Goal: Task Accomplishment & Management: Manage account settings

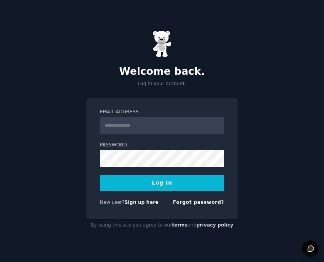
click at [4, 57] on div "Welcome back. Log in your account. Email Address Password Log In New user? Sign…" at bounding box center [162, 131] width 324 height 262
click at [136, 127] on input "Email Address" at bounding box center [162, 125] width 124 height 17
type input "**********"
click at [136, 189] on button "Log In" at bounding box center [162, 183] width 124 height 16
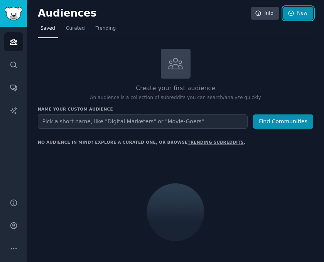
click at [304, 14] on link "New" at bounding box center [298, 13] width 30 height 13
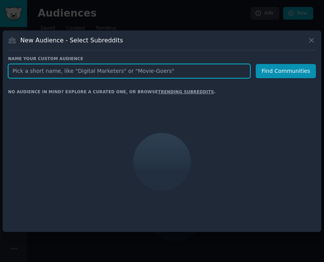
click at [64, 68] on input "text" at bounding box center [129, 71] width 242 height 14
paste input "r/amioverreacting"
type input "r/amioverreacting"
click button "Find Communities" at bounding box center [286, 71] width 60 height 14
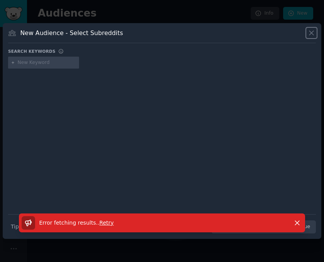
click at [312, 32] on icon at bounding box center [311, 33] width 4 height 4
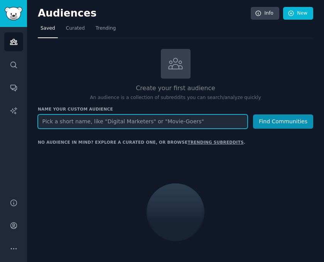
click at [82, 122] on input "text" at bounding box center [143, 121] width 210 height 14
paste input "r/amioverreacting"
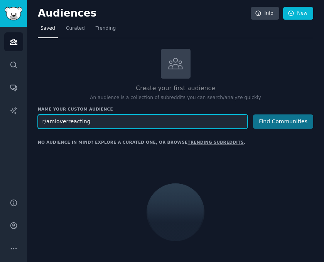
type input "r/amioverreacting"
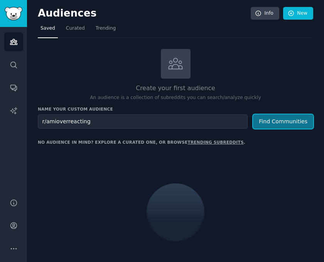
click at [289, 120] on button "Find Communities" at bounding box center [283, 121] width 60 height 14
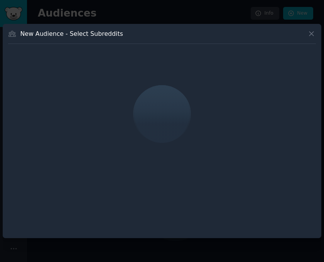
click at [308, 27] on div "New Audience - Select Subreddits" at bounding box center [162, 131] width 318 height 214
click at [308, 33] on icon at bounding box center [311, 34] width 8 height 8
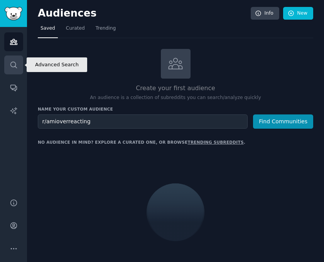
click at [11, 64] on icon "Sidebar" at bounding box center [13, 65] width 6 height 6
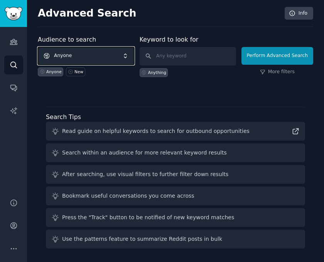
click at [94, 58] on span "Anyone" at bounding box center [86, 56] width 96 height 18
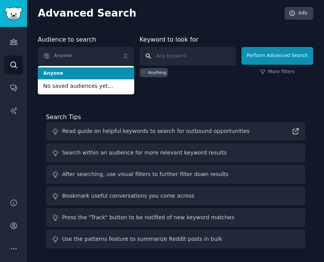
click at [177, 57] on input "text" at bounding box center [188, 56] width 96 height 18
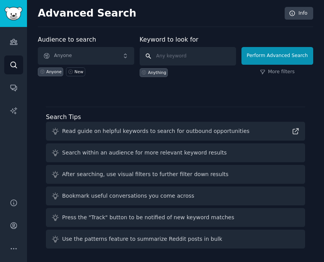
paste input "r/amioverreacting"
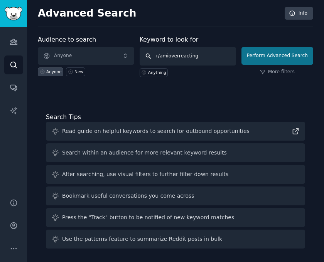
type input "r/amioverreacting"
click at [281, 60] on button "Perform Advanced Search" at bounding box center [277, 56] width 72 height 18
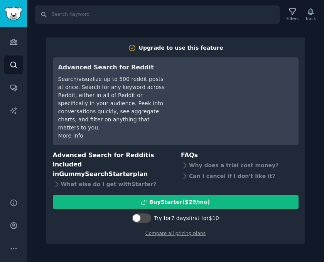
click at [205, 27] on div "Search Filters Track Upgrade to use this feature Advanced Search for Reddit Sea…" at bounding box center [175, 131] width 297 height 262
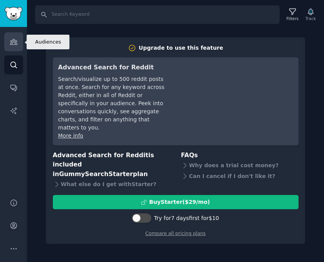
click at [16, 39] on icon "Sidebar" at bounding box center [14, 42] width 8 height 8
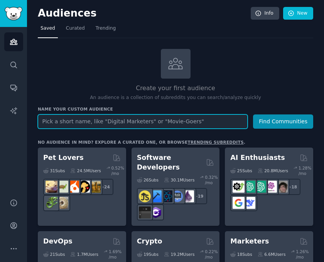
click at [175, 123] on input "text" at bounding box center [143, 121] width 210 height 14
paste input "r/amioverreacting"
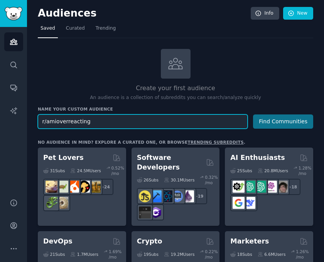
type input "r/amioverreacting"
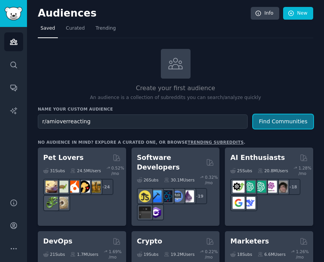
click at [294, 121] on button "Find Communities" at bounding box center [283, 121] width 60 height 14
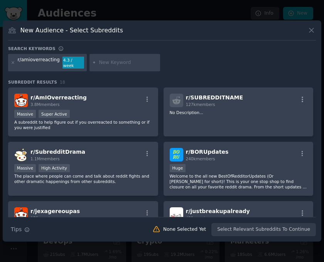
click at [202, 38] on div "New Audience - Select Subreddits" at bounding box center [162, 33] width 308 height 15
click at [131, 15] on div at bounding box center [162, 131] width 324 height 262
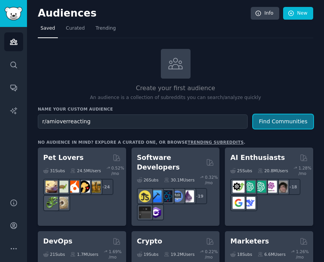
click at [284, 117] on button "Find Communities" at bounding box center [283, 121] width 60 height 14
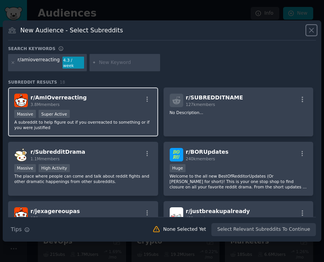
scroll to position [39, 0]
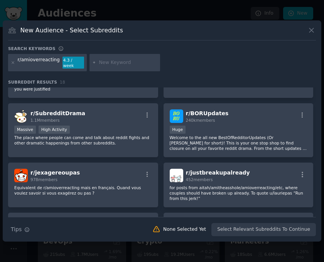
click at [275, 229] on div "Search Tips Tips None Selected Yet Select Relevant Subreddits To Continue" at bounding box center [162, 226] width 308 height 19
click at [268, 228] on div "Search Tips Tips None Selected Yet Select Relevant Subreddits To Continue" at bounding box center [162, 226] width 308 height 19
click at [97, 81] on h3 "Subreddit Results 18" at bounding box center [162, 81] width 308 height 5
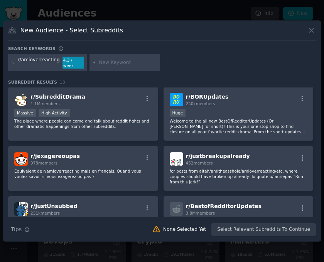
scroll to position [14, 0]
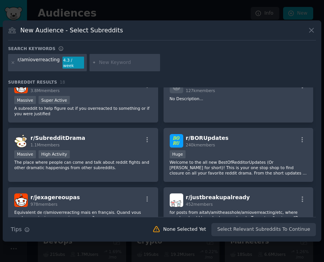
click at [10, 61] on div "r/amioverreacting 4.3 / week" at bounding box center [47, 63] width 79 height 18
click at [12, 64] on icon at bounding box center [13, 63] width 4 height 4
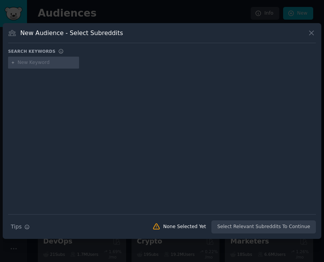
click at [227, 80] on div at bounding box center [162, 135] width 308 height 129
click at [32, 65] on input "text" at bounding box center [47, 62] width 59 height 7
paste input "r/robotics"
type input "r/robotics"
click at [75, 109] on div at bounding box center [162, 135] width 308 height 129
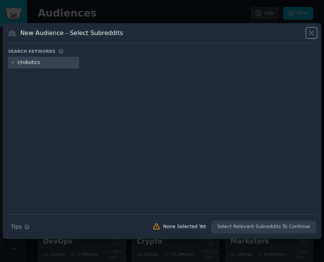
click at [313, 35] on icon at bounding box center [311, 33] width 8 height 8
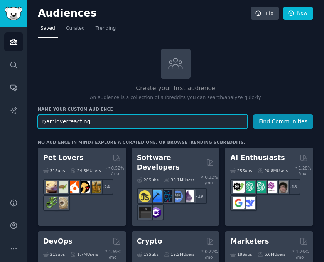
drag, startPoint x: 93, startPoint y: 127, endPoint x: -25, endPoint y: 116, distance: 118.8
click at [0, 116] on html "Account Audiences Search Conversations AI Reports Help Account More Audiences I…" at bounding box center [162, 131] width 324 height 262
paste input "robotics"
type input "r/robotics"
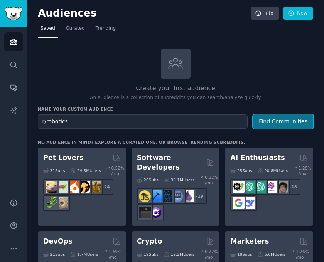
click at [276, 120] on button "Find Communities" at bounding box center [283, 121] width 60 height 14
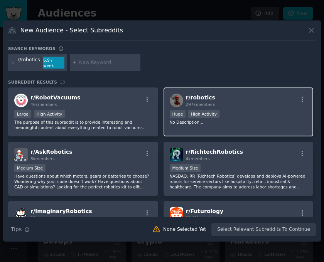
click at [207, 94] on span "r/ robotics" at bounding box center [200, 97] width 29 height 6
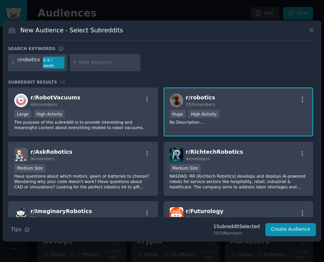
click at [206, 102] on span "297k members" at bounding box center [200, 104] width 29 height 5
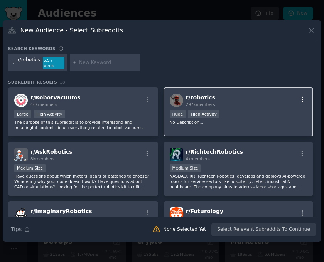
click at [299, 96] on icon "button" at bounding box center [302, 99] width 7 height 7
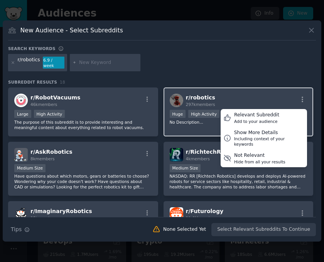
click at [203, 94] on h2 "r/ robotics 297k members" at bounding box center [200, 100] width 29 height 13
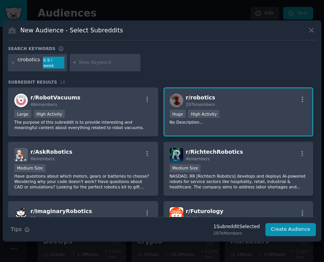
click at [182, 123] on div "r/ robotics 297k members 100,000 - 1,000,000 members Huge High Activity No Desc…" at bounding box center [238, 111] width 150 height 49
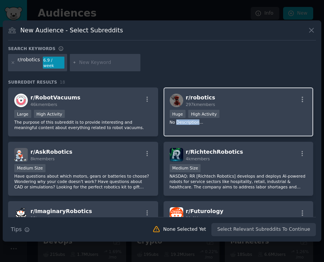
click at [182, 123] on div "r/ robotics 297k members 100,000 - 1,000,000 members Huge High Activity No Desc…" at bounding box center [238, 111] width 150 height 49
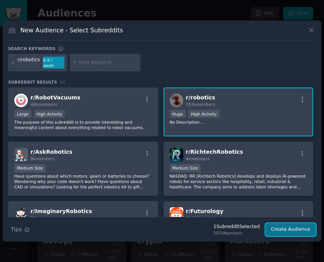
click at [299, 227] on button "Create Audience" at bounding box center [290, 229] width 51 height 13
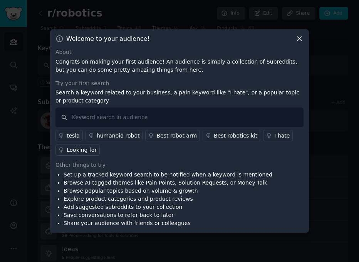
click at [298, 42] on icon at bounding box center [300, 39] width 8 height 8
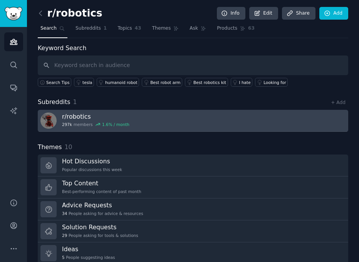
click at [85, 115] on h3 "r/ robotics" at bounding box center [95, 117] width 67 height 8
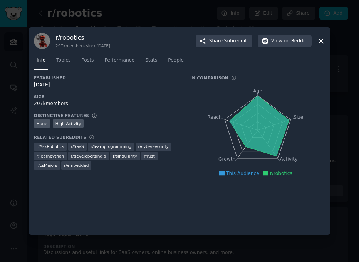
click at [167, 83] on div "[DATE]" at bounding box center [107, 85] width 146 height 7
drag, startPoint x: 35, startPoint y: 122, endPoint x: 86, endPoint y: 121, distance: 51.6
click at [86, 121] on div ">= 80th percentile for submissions / day Huge High Activity" at bounding box center [107, 124] width 146 height 10
copy div "Huge High Activity"
click at [259, 73] on div "Info Topics Posts Performance Stats People" at bounding box center [179, 62] width 291 height 26
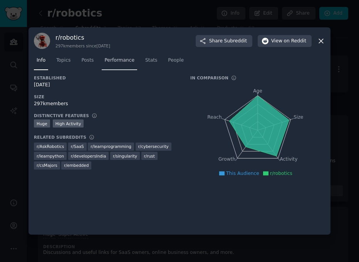
click at [125, 64] on span "Performance" at bounding box center [119, 60] width 30 height 7
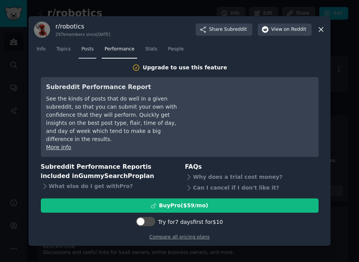
click at [89, 48] on span "Posts" at bounding box center [87, 49] width 12 height 7
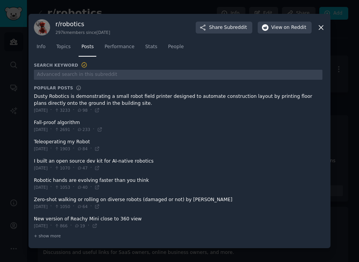
click at [66, 60] on div "Info Topics Posts Performance Stats People" at bounding box center [179, 48] width 291 height 26
click at [72, 49] on link "Topics" at bounding box center [64, 49] width 20 height 16
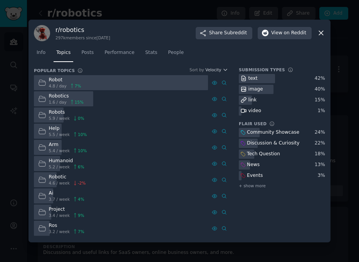
drag, startPoint x: 173, startPoint y: 30, endPoint x: 160, endPoint y: 32, distance: 12.4
click at [171, 30] on div "r/ robotics 297k members since [DATE] Share Subreddit View on Reddit" at bounding box center [179, 33] width 291 height 16
click at [322, 34] on icon at bounding box center [321, 33] width 8 height 8
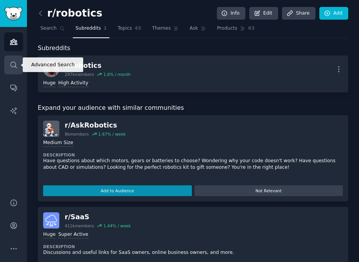
click at [11, 66] on icon "Sidebar" at bounding box center [13, 65] width 6 height 6
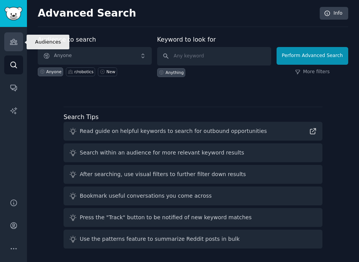
click at [9, 40] on link "Audiences" at bounding box center [13, 41] width 19 height 19
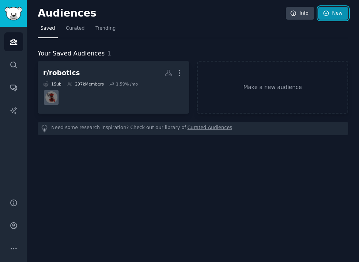
click at [323, 17] on link "New" at bounding box center [333, 13] width 30 height 13
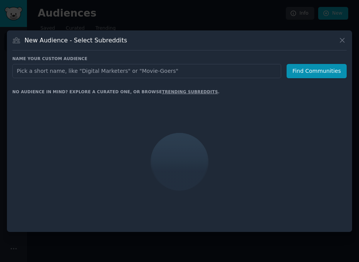
click at [151, 68] on input "text" at bounding box center [146, 71] width 269 height 14
type input "r/amioverreacting"
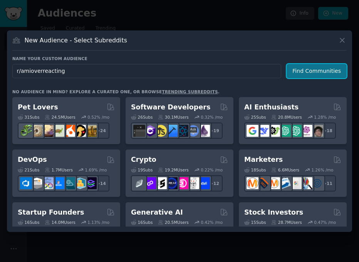
click at [304, 68] on button "Find Communities" at bounding box center [317, 71] width 60 height 14
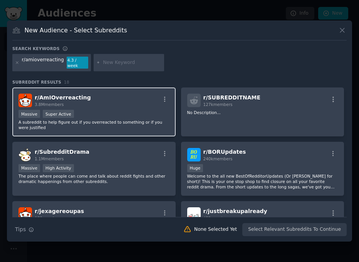
click at [72, 96] on span "r/ AmIOverreacting" at bounding box center [63, 97] width 56 height 6
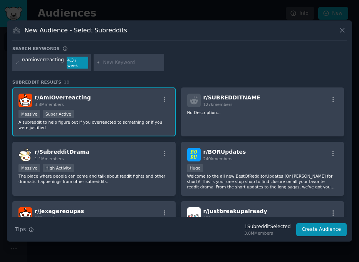
click at [76, 94] on span "r/ AmIOverreacting" at bounding box center [63, 97] width 56 height 6
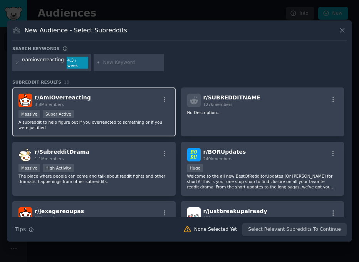
click at [76, 94] on span "r/ AmIOverreacting" at bounding box center [63, 97] width 56 height 6
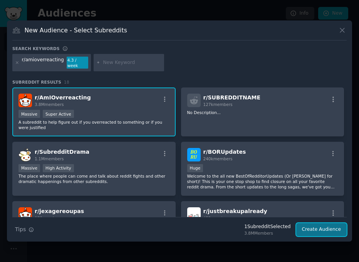
click at [323, 225] on button "Create Audience" at bounding box center [321, 229] width 51 height 13
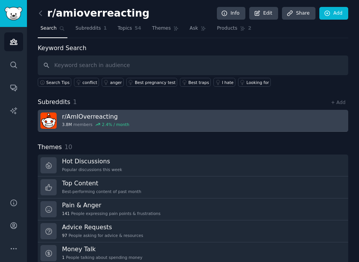
click at [70, 113] on h3 "r/ AmIOverreacting" at bounding box center [95, 117] width 67 height 8
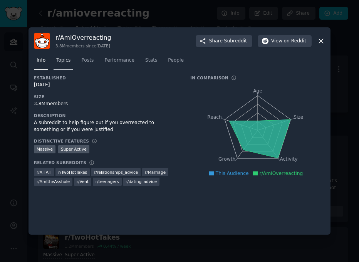
click at [71, 60] on link "Topics" at bounding box center [64, 62] width 20 height 16
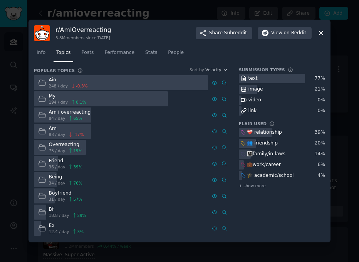
click at [323, 34] on icon at bounding box center [321, 33] width 8 height 8
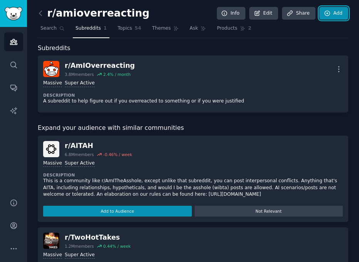
click at [323, 12] on link "Add" at bounding box center [333, 13] width 29 height 13
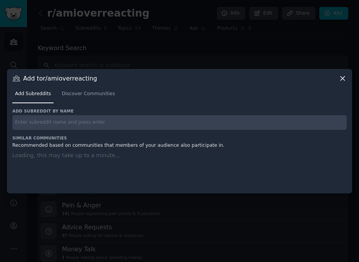
click at [29, 123] on input "text" at bounding box center [179, 122] width 335 height 15
paste input "r/Kickstarter"
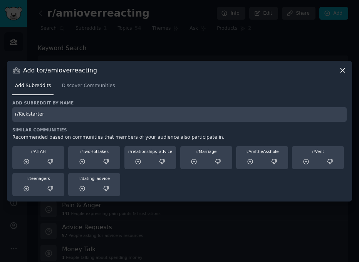
type input "r/Kickstarter"
click at [323, 72] on icon at bounding box center [343, 70] width 8 height 8
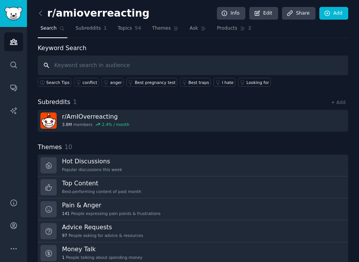
click at [67, 67] on input "text" at bounding box center [193, 65] width 311 height 20
paste input "r/Kickstarter"
type input "r/Kickstarter"
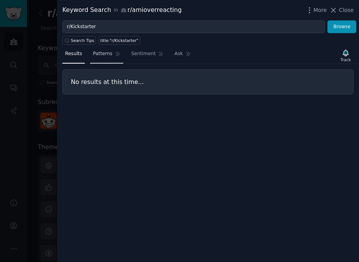
click at [104, 55] on span "Patterns" at bounding box center [102, 53] width 19 height 7
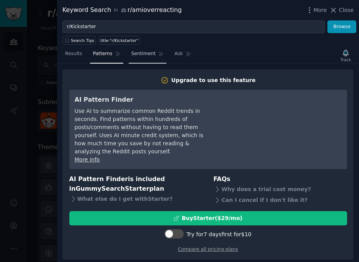
click at [141, 54] on span "Sentiment" at bounding box center [143, 53] width 24 height 7
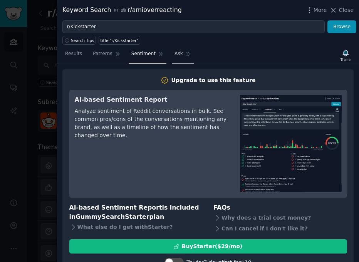
click at [175, 54] on span "Ask" at bounding box center [179, 53] width 8 height 7
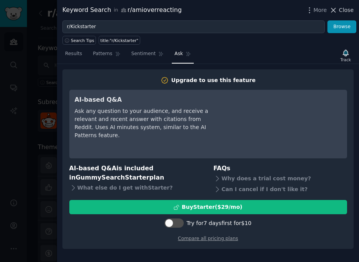
click at [323, 8] on span "Close" at bounding box center [346, 10] width 15 height 8
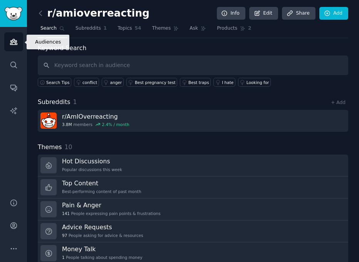
click at [12, 40] on icon "Sidebar" at bounding box center [13, 41] width 7 height 5
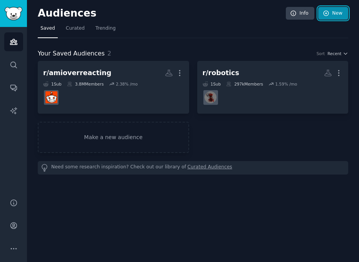
click at [323, 7] on link "New" at bounding box center [333, 13] width 30 height 13
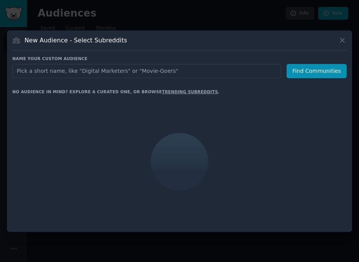
click at [150, 72] on input "text" at bounding box center [146, 71] width 269 height 14
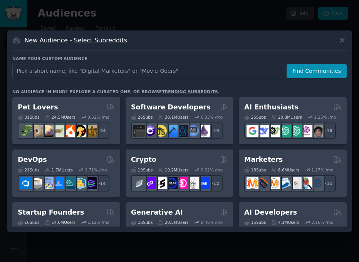
click at [173, 73] on input "text" at bounding box center [146, 71] width 269 height 14
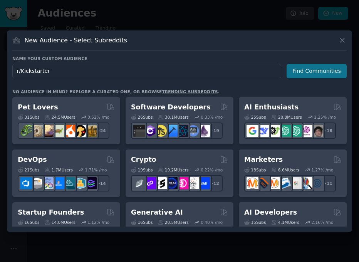
type input "r/Kickstarter"
click at [301, 67] on button "Find Communities" at bounding box center [317, 71] width 60 height 14
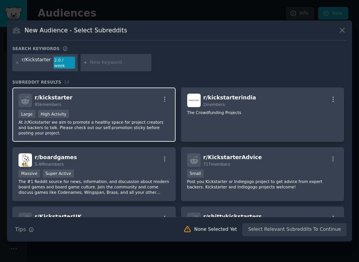
click at [45, 95] on span "r/ kickstarter" at bounding box center [54, 97] width 38 height 6
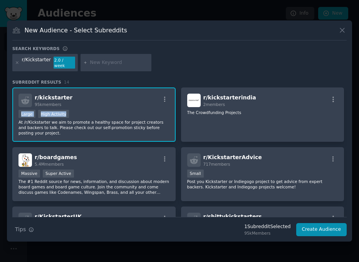
drag, startPoint x: 20, startPoint y: 109, endPoint x: 69, endPoint y: 111, distance: 49.0
click at [69, 111] on div ">= 80th percentile for submissions / day Large High Activity" at bounding box center [93, 115] width 151 height 10
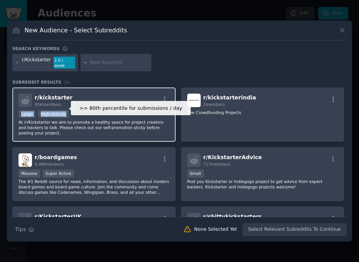
copy div "Large High Activity"
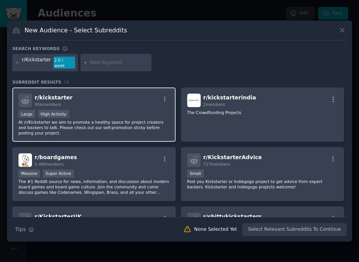
click at [52, 95] on span "r/ kickstarter" at bounding box center [54, 97] width 38 height 6
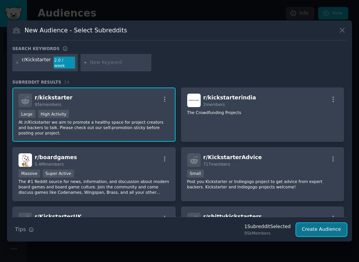
click at [323, 231] on button "Create Audience" at bounding box center [321, 229] width 51 height 13
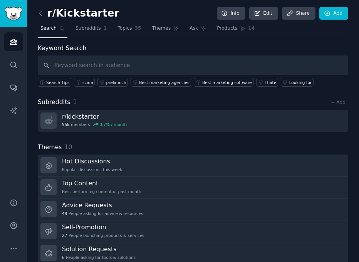
click at [323, 86] on div "Search Tips scam prelaunch Best marketing agencies Best marketing software I ha…" at bounding box center [193, 81] width 311 height 12
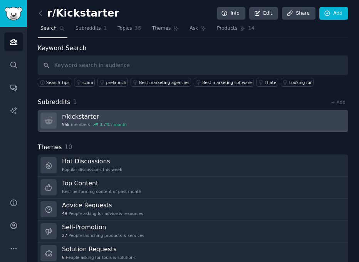
click at [82, 118] on h3 "r/ kickstarter" at bounding box center [94, 117] width 65 height 8
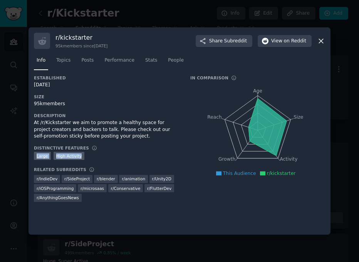
drag, startPoint x: 39, startPoint y: 157, endPoint x: 83, endPoint y: 154, distance: 44.0
click at [83, 154] on div ">= 80th percentile for submissions / day Large High Activity" at bounding box center [107, 157] width 146 height 10
copy div "Large High Activity"
click at [323, 68] on div at bounding box center [179, 131] width 359 height 262
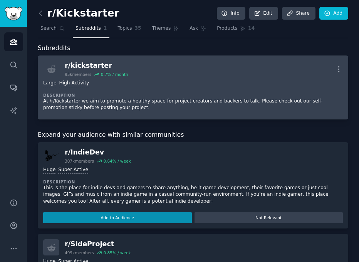
click at [190, 72] on div "r/ kickstarter 95k members 0.7 % / month More" at bounding box center [193, 69] width 300 height 16
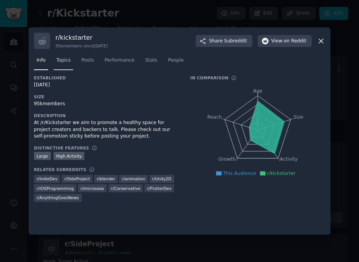
click at [63, 59] on span "Topics" at bounding box center [63, 60] width 14 height 7
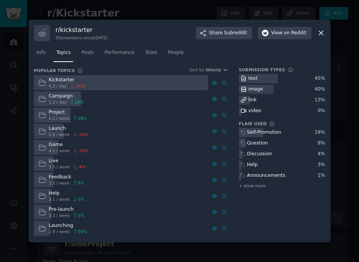
click at [323, 52] on div at bounding box center [179, 131] width 359 height 262
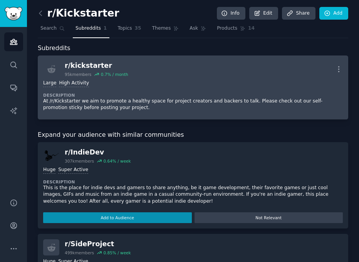
click at [94, 67] on div "r/ kickstarter" at bounding box center [97, 66] width 64 height 10
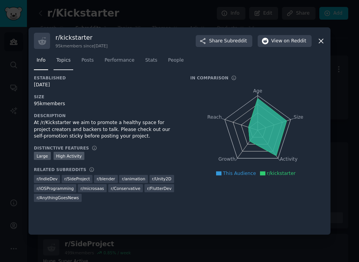
click at [65, 60] on span "Topics" at bounding box center [63, 60] width 14 height 7
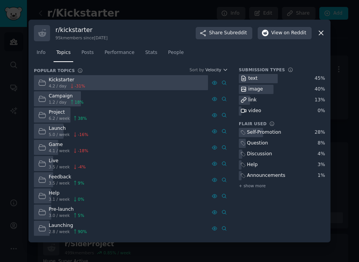
click at [322, 36] on icon at bounding box center [321, 33] width 8 height 8
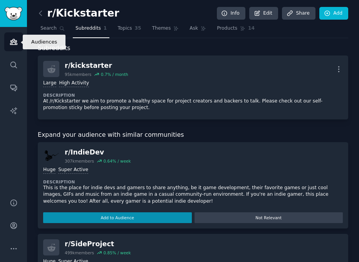
click at [12, 47] on link "Audiences" at bounding box center [13, 41] width 19 height 19
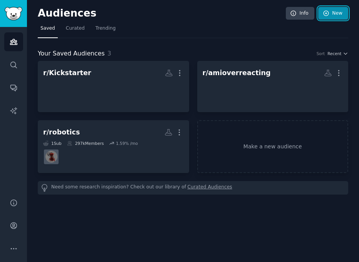
click at [323, 18] on link "New" at bounding box center [333, 13] width 30 height 13
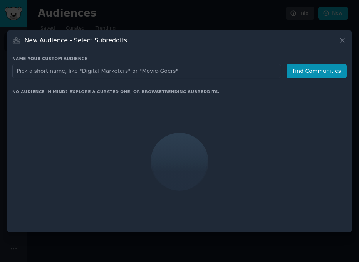
click at [116, 72] on input "text" at bounding box center [146, 71] width 269 height 14
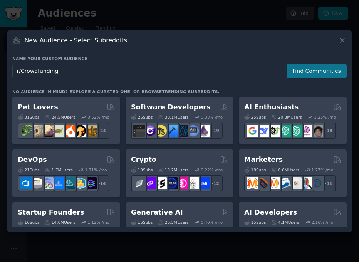
type input "r/Crowdfunding"
click at [323, 71] on button "Find Communities" at bounding box center [317, 71] width 60 height 14
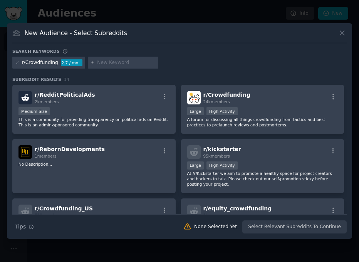
click at [323, 15] on div at bounding box center [179, 131] width 359 height 262
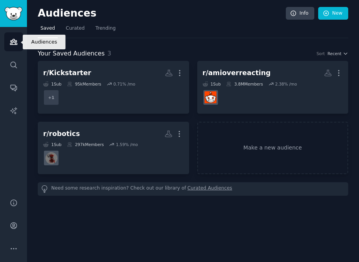
click at [11, 50] on link "Audiences" at bounding box center [13, 41] width 19 height 19
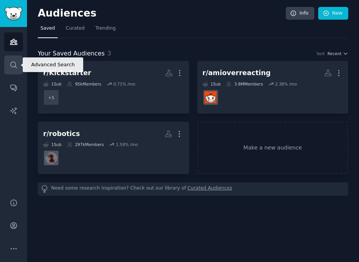
click at [15, 64] on icon "Sidebar" at bounding box center [14, 65] width 8 height 8
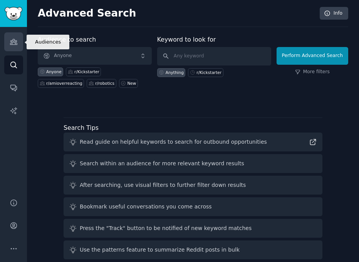
click at [15, 41] on icon "Sidebar" at bounding box center [14, 42] width 8 height 8
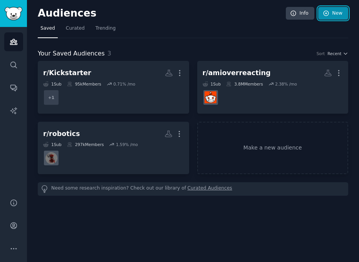
click at [323, 10] on link "New" at bounding box center [333, 13] width 30 height 13
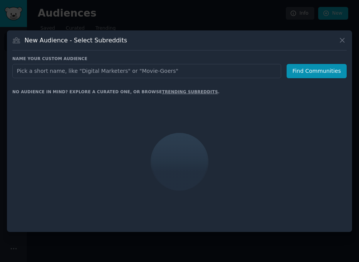
click at [125, 69] on input "text" at bounding box center [146, 71] width 269 height 14
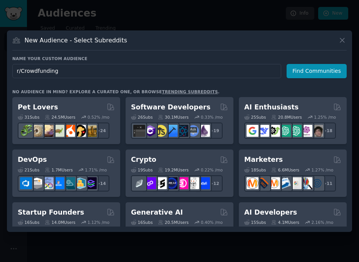
type input "r/Crowdfunding"
drag, startPoint x: 348, startPoint y: 89, endPoint x: 348, endPoint y: 85, distance: 4.3
click at [323, 89] on div "New Audience - Select Subreddits Name your custom audience Audience Name r/Crow…" at bounding box center [179, 131] width 345 height 202
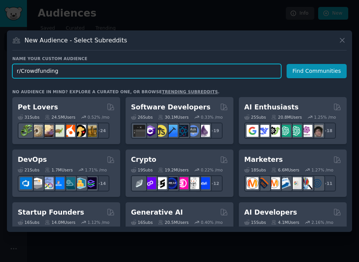
drag, startPoint x: 69, startPoint y: 68, endPoint x: -21, endPoint y: 76, distance: 89.8
click at [0, 76] on html "Audiences Audiences Search Conversations AI Reports Help Account More Audiences…" at bounding box center [179, 131] width 359 height 262
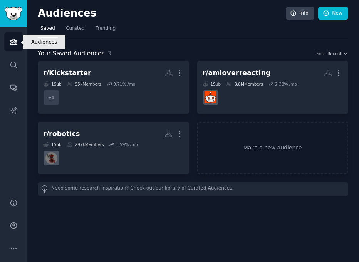
click at [18, 44] on link "Audiences" at bounding box center [13, 41] width 19 height 19
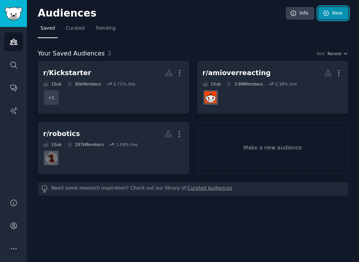
click at [323, 15] on link "New" at bounding box center [333, 13] width 30 height 13
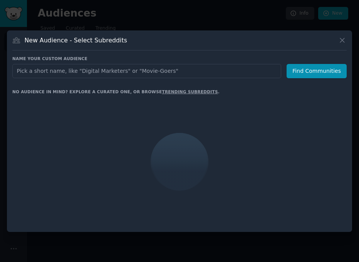
click at [56, 71] on input "text" at bounding box center [146, 71] width 269 height 14
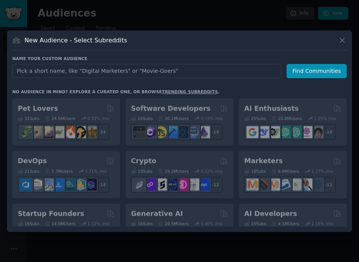
type input "r/CanadianInvestor"
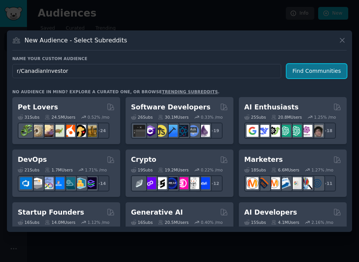
click at [311, 73] on button "Find Communities" at bounding box center [317, 71] width 60 height 14
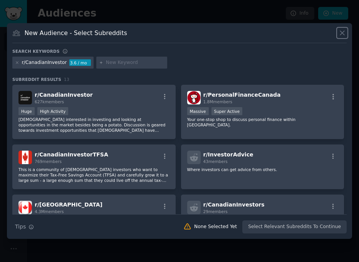
click at [323, 35] on button at bounding box center [342, 33] width 9 height 9
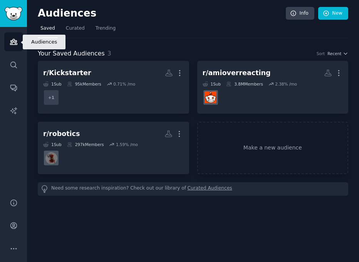
click at [6, 41] on link "Audiences" at bounding box center [13, 41] width 19 height 19
click at [323, 20] on div "Audiences Info New" at bounding box center [193, 15] width 311 height 16
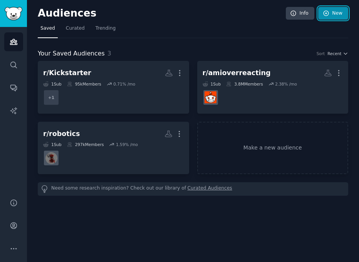
click at [323, 15] on link "New" at bounding box center [333, 13] width 30 height 13
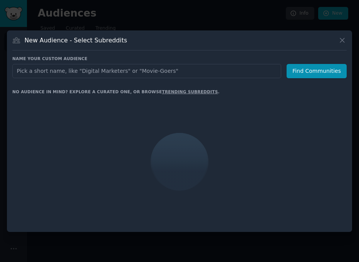
click at [84, 75] on input "text" at bounding box center [146, 71] width 269 height 14
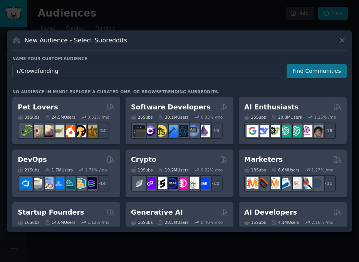
type input "r/Crowdfunding"
click at [314, 71] on button "Find Communities" at bounding box center [317, 71] width 60 height 14
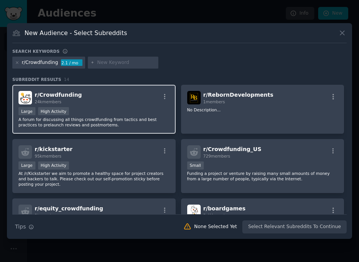
click at [59, 94] on span "r/ Crowdfunding" at bounding box center [58, 95] width 47 height 6
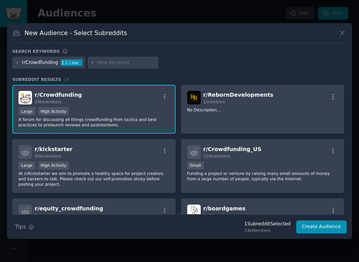
click at [63, 96] on span "r/ Crowdfunding" at bounding box center [58, 95] width 47 height 6
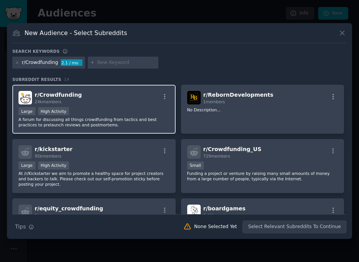
click at [117, 100] on div "r/ Crowdfunding 24k members" at bounding box center [93, 97] width 151 height 13
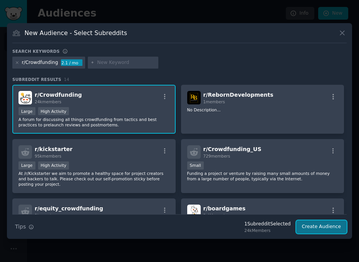
click at [323, 226] on button "Create Audience" at bounding box center [321, 226] width 51 height 13
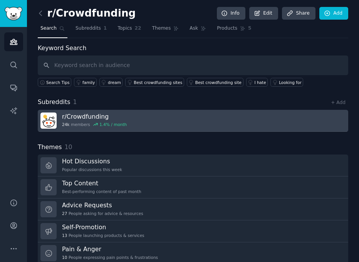
click at [63, 115] on h3 "r/ Crowdfunding" at bounding box center [94, 117] width 65 height 8
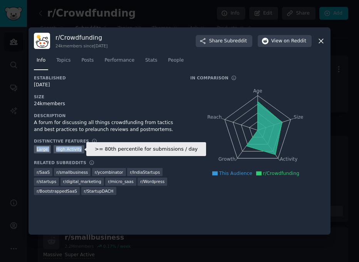
drag, startPoint x: 35, startPoint y: 150, endPoint x: 82, endPoint y: 147, distance: 46.3
click at [82, 147] on div ">= 80th percentile for submissions / day Large High Activity" at bounding box center [107, 150] width 146 height 10
copy div "Large High Activity"
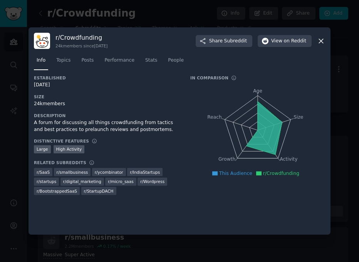
click at [323, 107] on div at bounding box center [179, 131] width 359 height 262
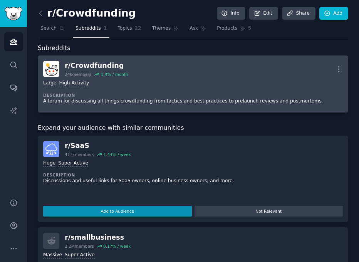
click at [76, 74] on div "24k members" at bounding box center [78, 74] width 27 height 5
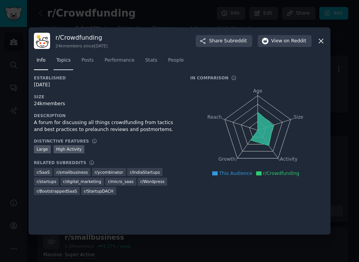
click at [63, 62] on span "Topics" at bounding box center [63, 60] width 14 height 7
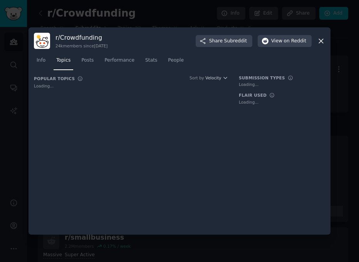
click at [277, 144] on div "Popular Topics Sort by Velocity Loading... Submission Types Loading... Flair Us…" at bounding box center [179, 152] width 291 height 154
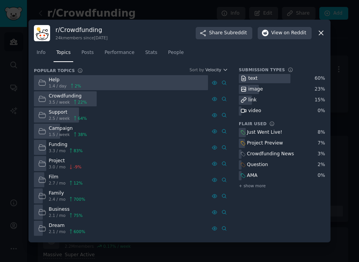
click at [323, 124] on div "r/ Crowdfunding 24k members since [DATE] Share Subreddit View on Reddit Info To…" at bounding box center [180, 131] width 302 height 223
click at [323, 115] on div "video" at bounding box center [282, 111] width 86 height 10
click at [323, 39] on div at bounding box center [179, 131] width 359 height 262
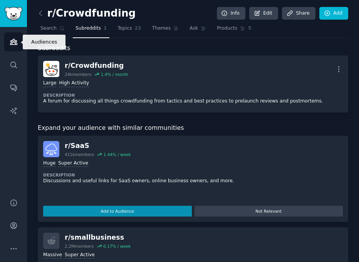
click at [14, 43] on icon "Sidebar" at bounding box center [14, 42] width 8 height 8
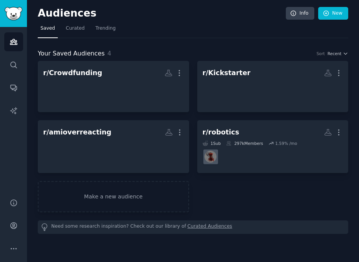
click at [323, 15] on div "Audiences Info New Saved Curated Trending Your Saved Audiences 4 Sort Recent r/…" at bounding box center [193, 131] width 332 height 262
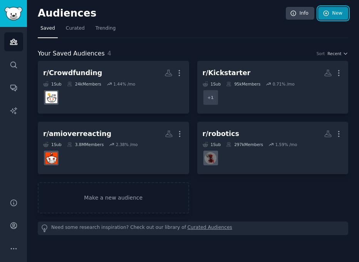
click at [323, 14] on link "New" at bounding box center [333, 13] width 30 height 13
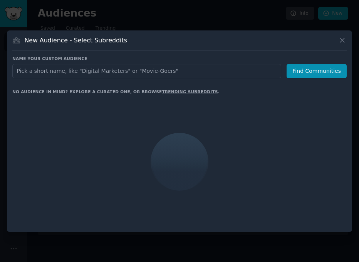
click at [138, 64] on input "text" at bounding box center [146, 71] width 269 height 14
click at [133, 74] on input "text" at bounding box center [146, 71] width 269 height 14
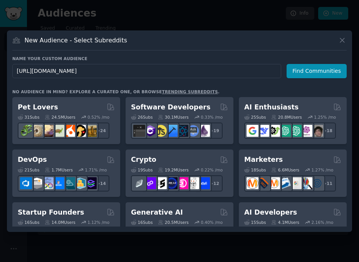
drag, startPoint x: 135, startPoint y: 69, endPoint x: 129, endPoint y: 67, distance: 6.4
click at [129, 67] on input "[URL][DOMAIN_NAME]" at bounding box center [146, 71] width 269 height 14
type input "r/CanadianInvestor"
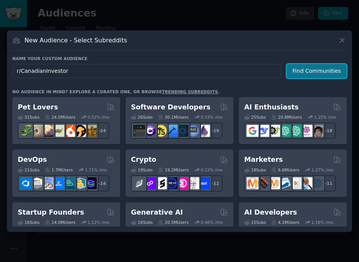
click at [301, 69] on button "Find Communities" at bounding box center [317, 71] width 60 height 14
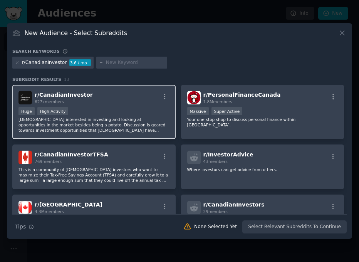
click at [67, 97] on span "r/ CanadianInvestor" at bounding box center [64, 95] width 58 height 6
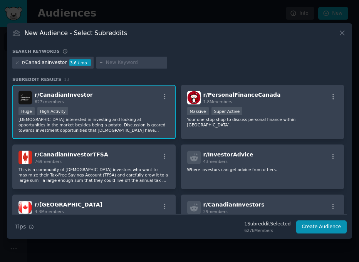
click at [323, 220] on div "Search Tips Tips 1 Subreddit Selected 627k Members Create Audience" at bounding box center [179, 223] width 335 height 19
click at [323, 227] on button "Create Audience" at bounding box center [321, 226] width 51 height 13
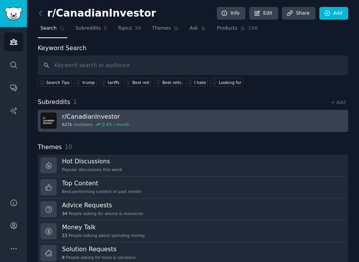
click at [94, 113] on h3 "r/ CanadianInvestor" at bounding box center [95, 117] width 67 height 8
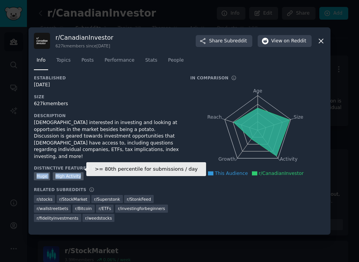
drag, startPoint x: 35, startPoint y: 169, endPoint x: 82, endPoint y: 168, distance: 46.7
click at [82, 172] on div ">= 80th percentile for submissions / day Huge High Activity" at bounding box center [107, 177] width 146 height 10
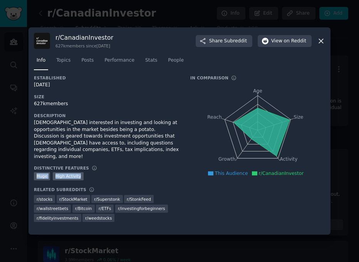
copy div "Huge High Activity"
click at [323, 129] on div at bounding box center [179, 131] width 359 height 262
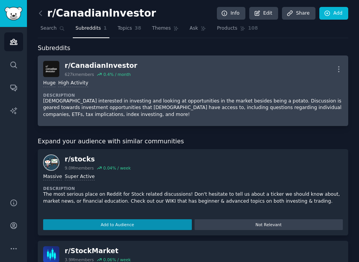
click at [82, 69] on div "r/ CanadianInvestor" at bounding box center [101, 66] width 72 height 10
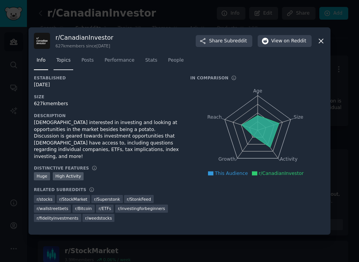
click at [72, 61] on link "Topics" at bounding box center [64, 62] width 20 height 16
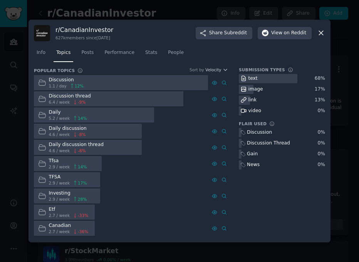
click at [321, 36] on icon at bounding box center [321, 33] width 8 height 8
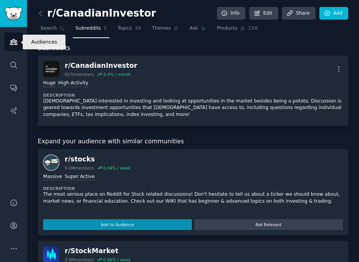
click at [15, 37] on link "Audiences" at bounding box center [13, 41] width 19 height 19
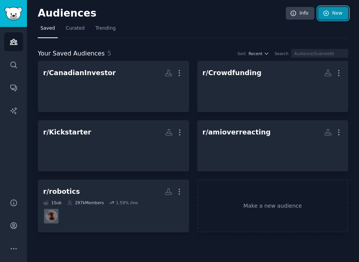
click at [323, 17] on link "New" at bounding box center [333, 13] width 30 height 13
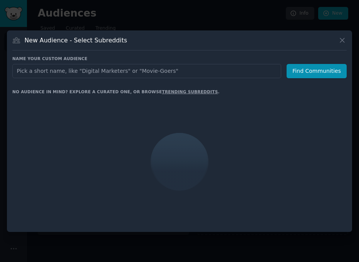
click at [86, 69] on input "text" at bounding box center [146, 71] width 269 height 14
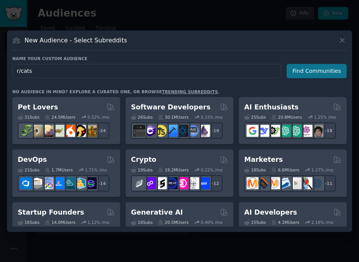
type input "r/cats"
click at [299, 72] on button "Find Communities" at bounding box center [317, 71] width 60 height 14
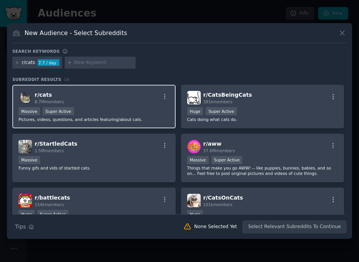
click at [46, 96] on span "r/ cats" at bounding box center [43, 95] width 17 height 6
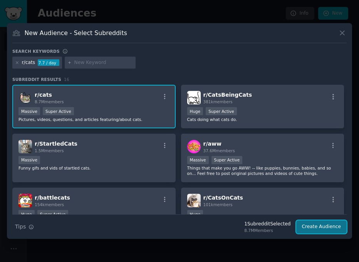
click at [322, 229] on button "Create Audience" at bounding box center [321, 226] width 51 height 13
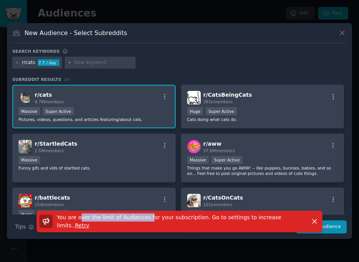
drag, startPoint x: 80, startPoint y: 225, endPoint x: 151, endPoint y: 224, distance: 71.7
click at [151, 224] on span "You are over the limit of Audiences for your subscription. Go to settings to in…" at bounding box center [169, 221] width 225 height 14
click at [323, 32] on icon at bounding box center [342, 33] width 8 height 8
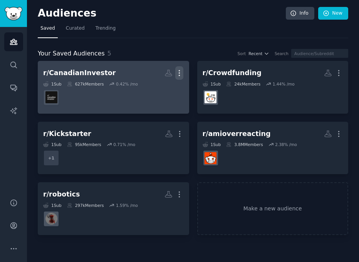
click at [180, 75] on icon "button" at bounding box center [179, 73] width 8 height 8
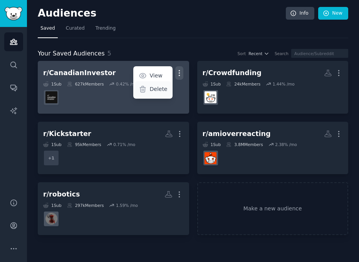
click at [159, 86] on p "Delete" at bounding box center [159, 89] width 18 height 8
click at [180, 72] on icon "button" at bounding box center [179, 73] width 8 height 8
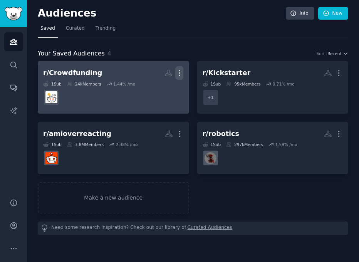
click at [180, 72] on icon "button" at bounding box center [179, 73] width 8 height 8
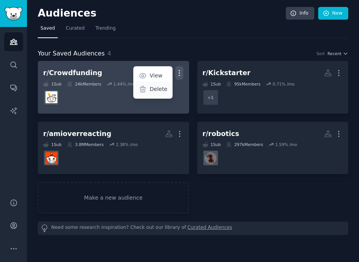
click at [154, 89] on p "Delete" at bounding box center [159, 89] width 18 height 8
click at [180, 72] on icon "button" at bounding box center [179, 73] width 8 height 8
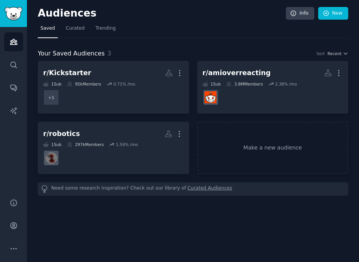
click at [180, 72] on icon "button" at bounding box center [180, 73] width 8 height 8
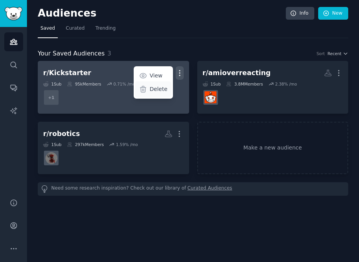
click at [155, 89] on p "Delete" at bounding box center [159, 89] width 18 height 8
click at [179, 75] on icon "button" at bounding box center [179, 73] width 1 height 5
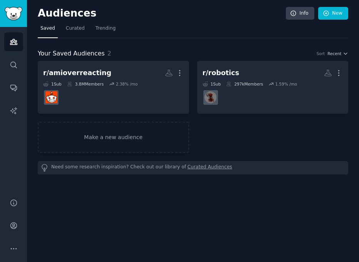
click at [179, 75] on icon "button" at bounding box center [179, 73] width 1 height 5
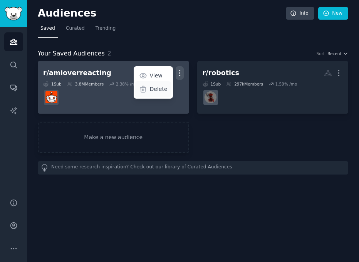
click at [158, 90] on p "Delete" at bounding box center [159, 89] width 18 height 8
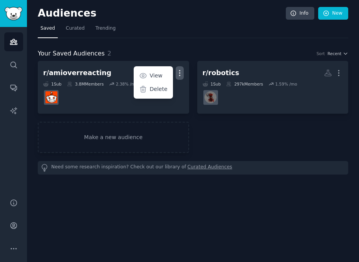
click at [17, 44] on icon "Sidebar" at bounding box center [13, 41] width 7 height 5
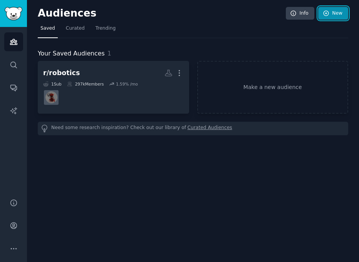
click at [323, 17] on link "New" at bounding box center [333, 13] width 30 height 13
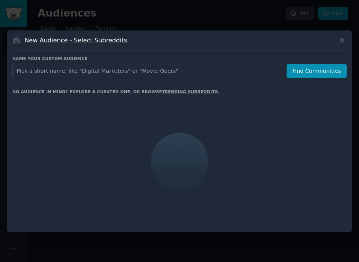
click at [190, 80] on div "Name your custom audience Audience Name Find Communities No audience in mind? E…" at bounding box center [179, 141] width 335 height 171
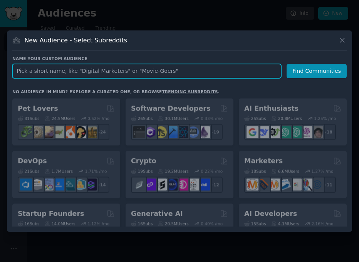
click at [191, 69] on input "text" at bounding box center [146, 71] width 269 height 14
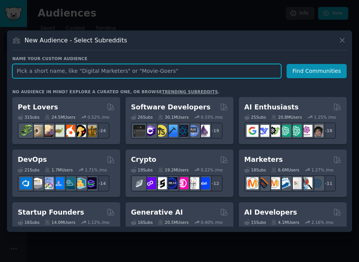
paste input "r/cats"
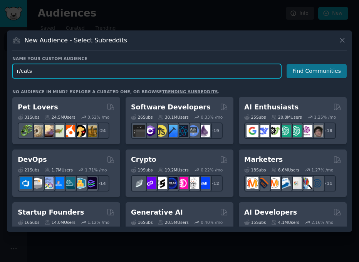
type input "r/cats"
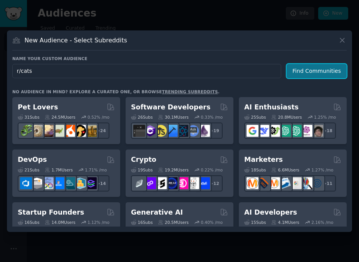
click at [313, 69] on button "Find Communities" at bounding box center [317, 71] width 60 height 14
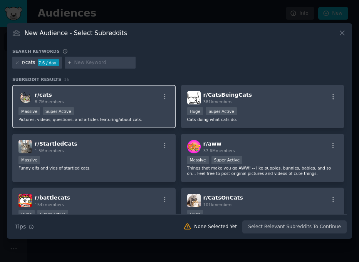
click at [55, 100] on span "8.7M members" at bounding box center [49, 101] width 29 height 5
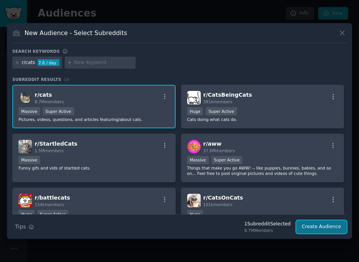
click at [323, 228] on button "Create Audience" at bounding box center [321, 226] width 51 height 13
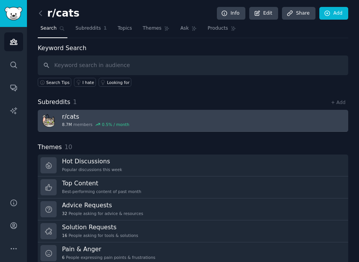
click at [65, 118] on h3 "r/ cats" at bounding box center [95, 117] width 67 height 8
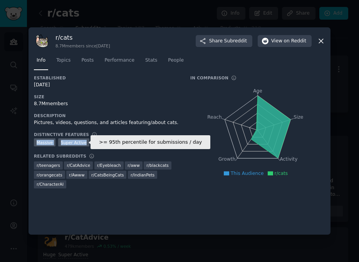
drag, startPoint x: 35, startPoint y: 141, endPoint x: 86, endPoint y: 143, distance: 51.3
click at [86, 143] on div ">= 95th percentile for submissions / day Massive Super Active" at bounding box center [107, 143] width 146 height 10
copy div "Massive Super Active"
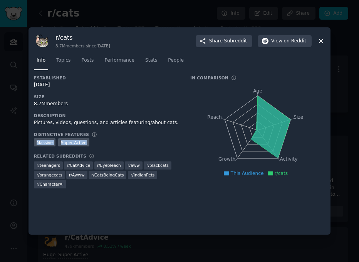
click at [323, 120] on div at bounding box center [179, 131] width 359 height 262
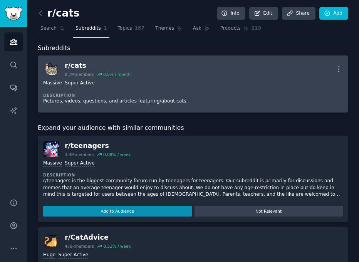
click at [72, 66] on div "r/ cats" at bounding box center [98, 66] width 66 height 10
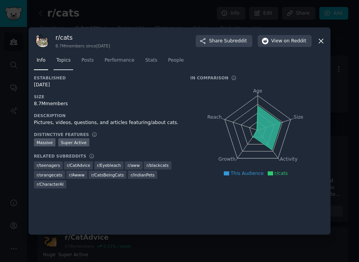
click at [63, 60] on span "Topics" at bounding box center [63, 60] width 14 height 7
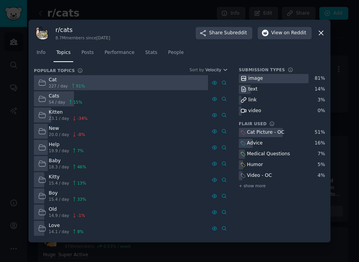
click at [323, 37] on div at bounding box center [179, 131] width 359 height 262
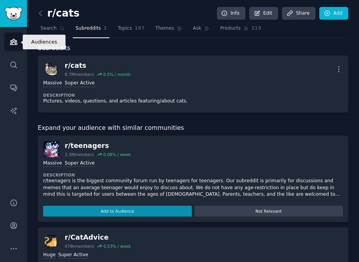
click at [13, 46] on link "Audiences" at bounding box center [13, 41] width 19 height 19
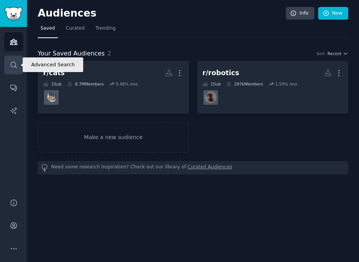
click at [14, 72] on link "Search" at bounding box center [13, 64] width 19 height 19
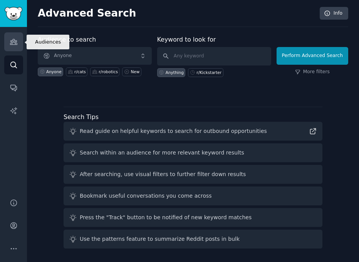
click at [15, 45] on icon "Sidebar" at bounding box center [14, 42] width 8 height 8
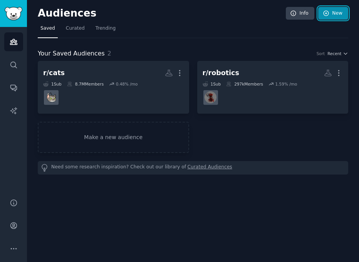
click at [323, 18] on link "New" at bounding box center [333, 13] width 30 height 13
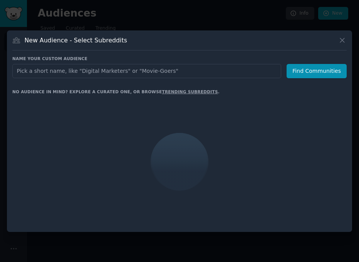
click at [245, 70] on input "text" at bounding box center [146, 71] width 269 height 14
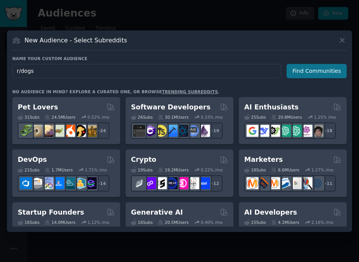
type input "r/dogs"
click at [323, 71] on button "Find Communities" at bounding box center [317, 71] width 60 height 14
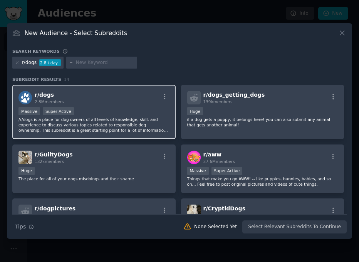
click at [45, 95] on span "r/ dogs" at bounding box center [44, 95] width 19 height 6
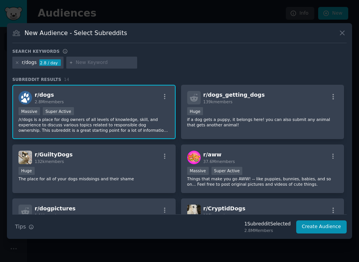
click at [35, 97] on span "r/ dogs" at bounding box center [44, 95] width 19 height 6
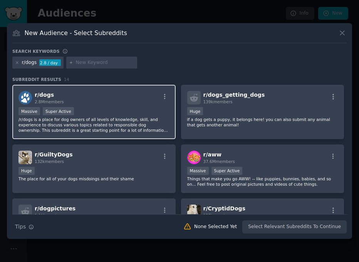
click at [39, 94] on span "r/ dogs" at bounding box center [44, 95] width 19 height 6
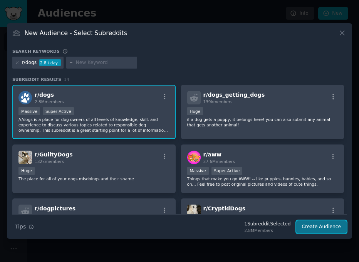
click at [323, 225] on button "Create Audience" at bounding box center [321, 226] width 51 height 13
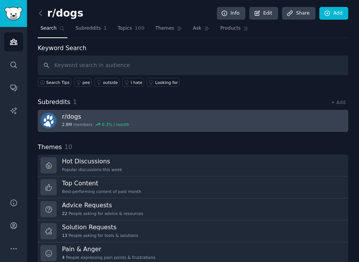
click at [63, 125] on span "2.8M" at bounding box center [67, 124] width 10 height 5
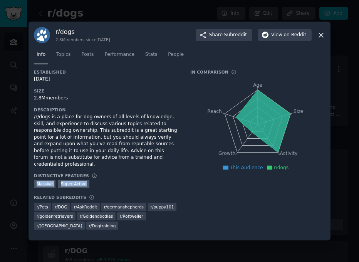
drag, startPoint x: 35, startPoint y: 183, endPoint x: 87, endPoint y: 180, distance: 52.5
click at [87, 180] on div ">= 95th percentile for submissions / day Massive Super Active" at bounding box center [107, 185] width 146 height 10
copy div "Massive Super Active"
click at [241, 190] on div "In Comparison Age Size Activity Growth Reach This Audience r/dogs" at bounding box center [257, 152] width 135 height 166
click at [72, 60] on link "Topics" at bounding box center [64, 57] width 20 height 16
